Goal: Check status: Check status

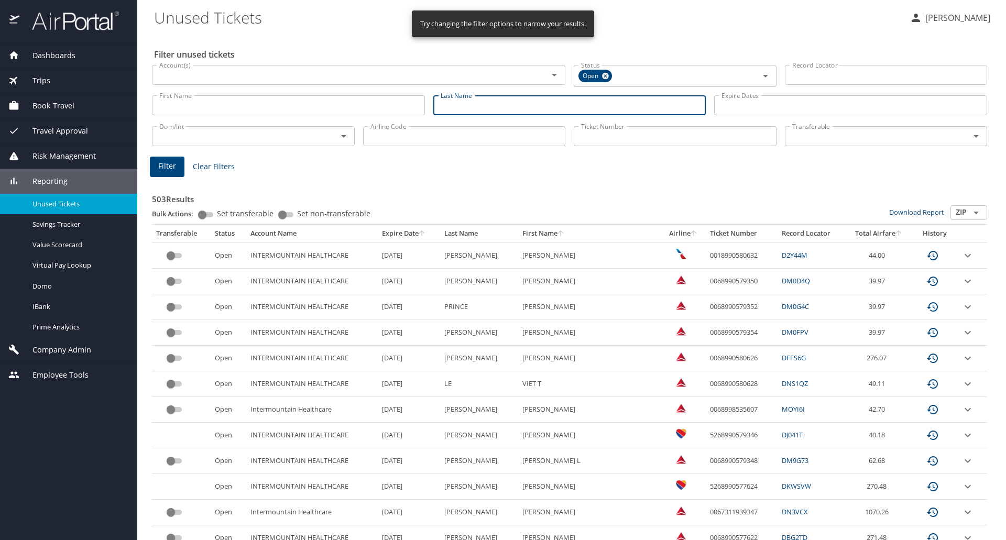
click at [465, 102] on input "Last Name" at bounding box center [569, 105] width 273 height 20
type input "dredge"
click at [166, 165] on span "Filter" at bounding box center [167, 166] width 18 height 13
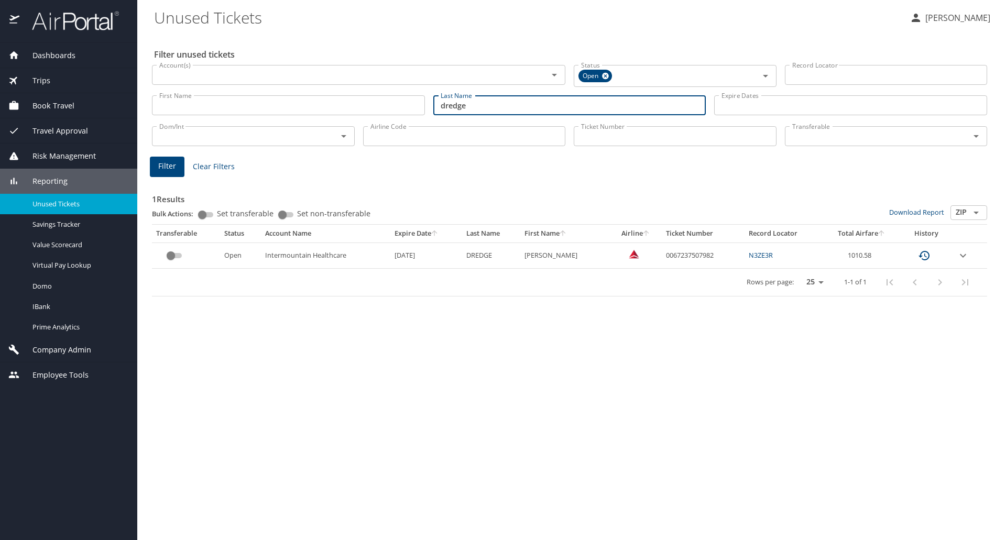
drag, startPoint x: 492, startPoint y: 108, endPoint x: 288, endPoint y: 107, distance: 203.9
click at [288, 107] on div "First Name First Name Last Name [PERSON_NAME] Last Name Expire Dates Expire Dat…" at bounding box center [570, 105] width 844 height 37
type input "dunroe"
click at [164, 160] on span "Filter" at bounding box center [167, 166] width 18 height 13
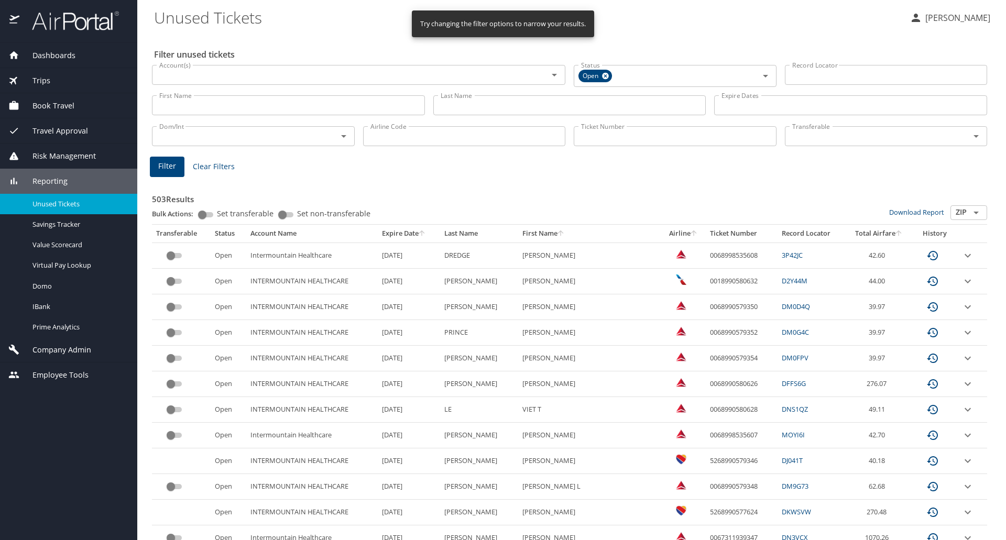
click at [470, 105] on input "Last Name" at bounding box center [569, 105] width 273 height 20
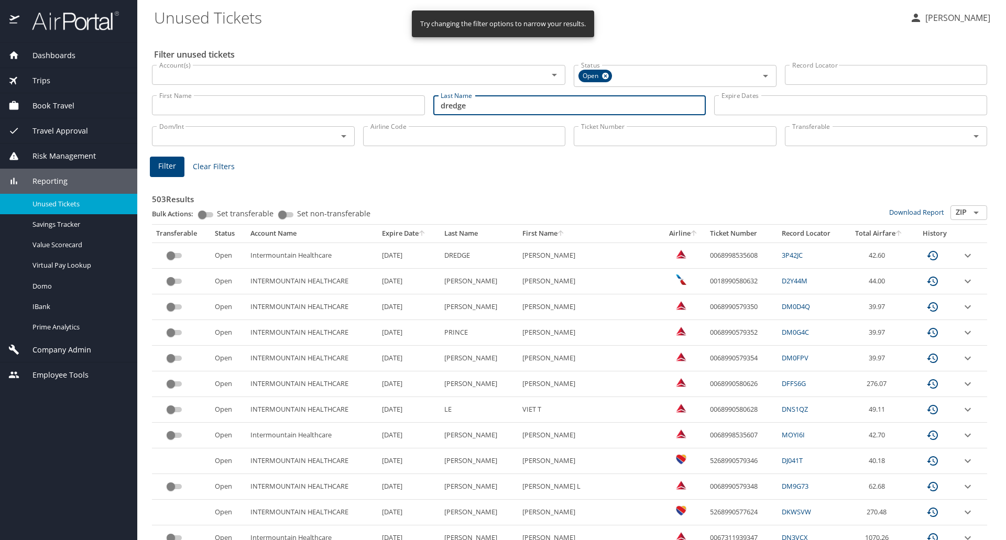
click at [176, 165] on button "Filter" at bounding box center [167, 167] width 35 height 20
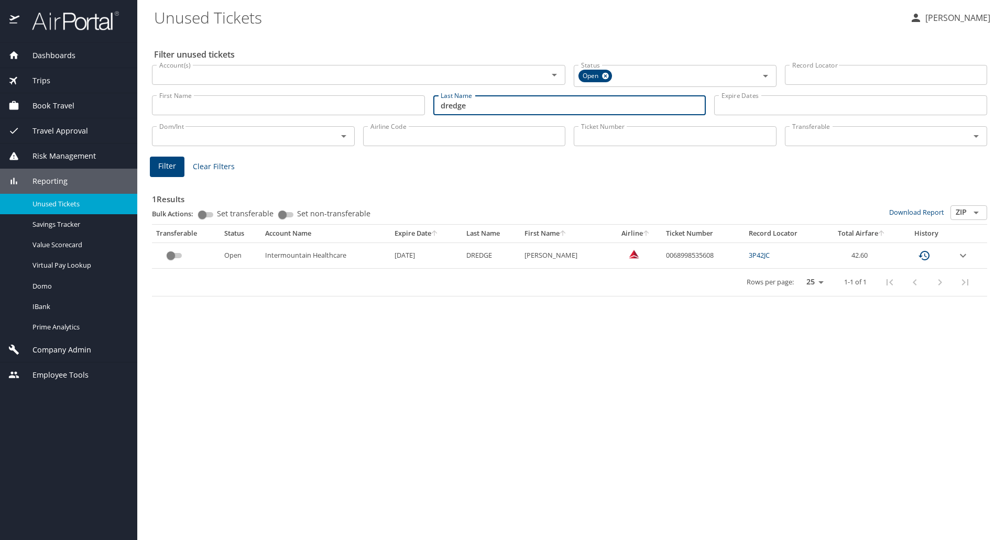
drag, startPoint x: 492, startPoint y: 105, endPoint x: 320, endPoint y: 108, distance: 171.9
click at [320, 108] on div "First Name First Name Last Name [PERSON_NAME] Last Name Expire Dates Expire Dat…" at bounding box center [570, 105] width 844 height 37
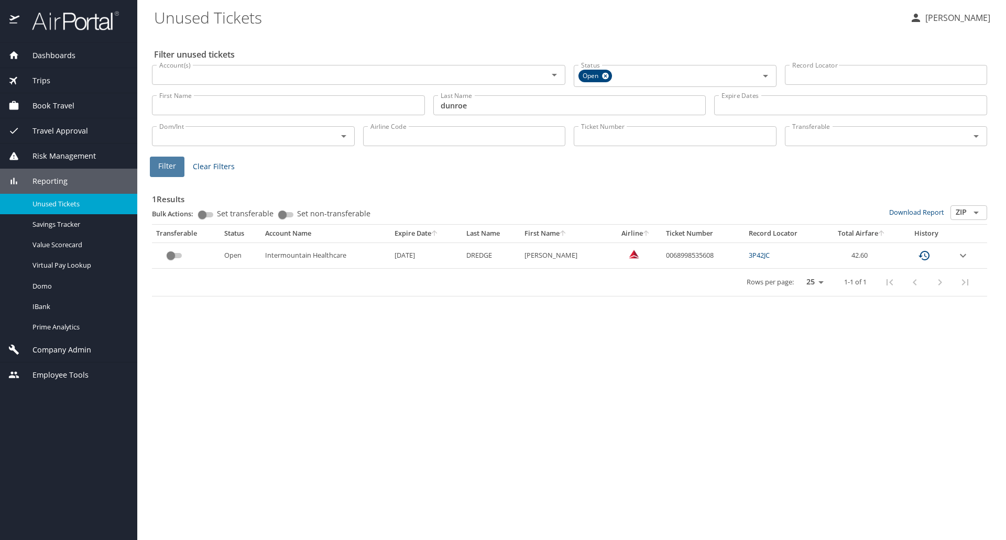
click at [159, 164] on span "Filter" at bounding box center [167, 166] width 18 height 13
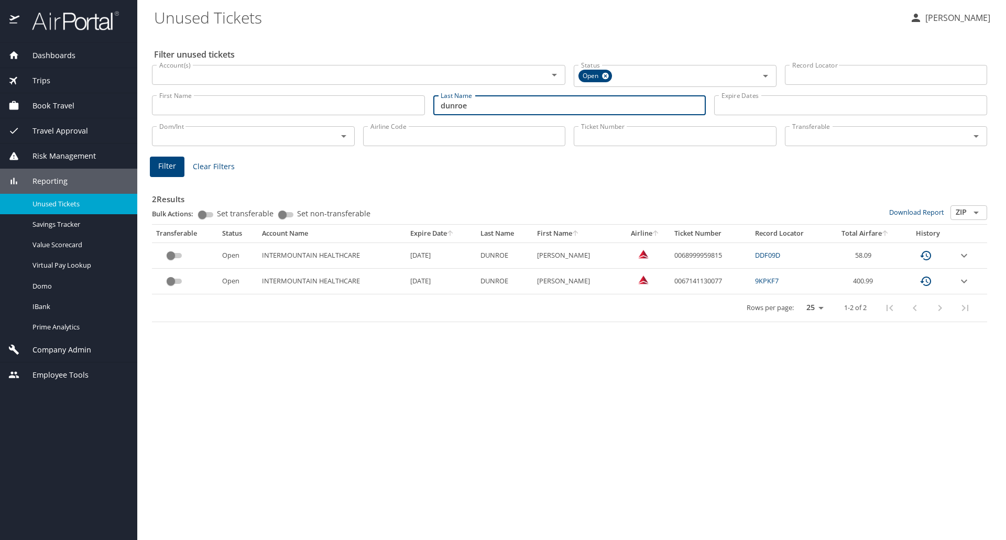
drag, startPoint x: 487, startPoint y: 108, endPoint x: 264, endPoint y: 110, distance: 222.7
click at [264, 110] on div "First Name First Name Last Name [PERSON_NAME] Last Name Expire Dates Expire Dat…" at bounding box center [570, 105] width 844 height 37
type input "dredge"
click at [166, 164] on span "Filter" at bounding box center [167, 166] width 18 height 13
